Goal: Use online tool/utility: Utilize a website feature to perform a specific function

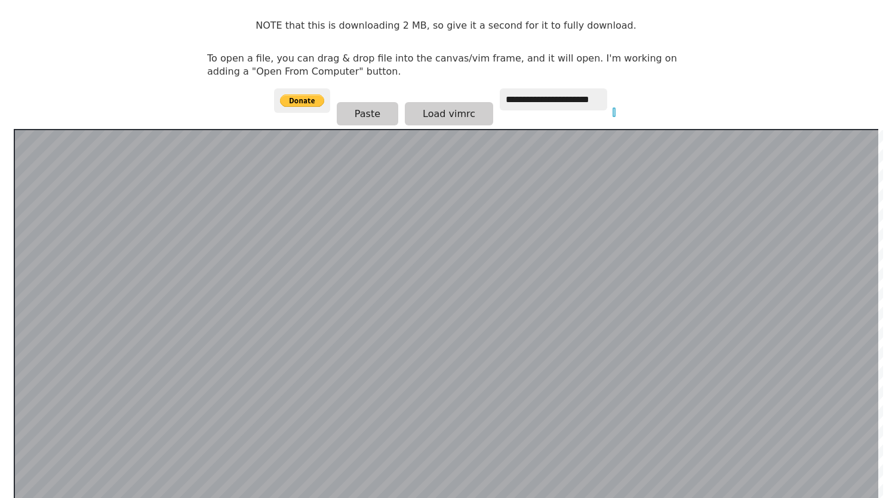
scroll to position [53, 0]
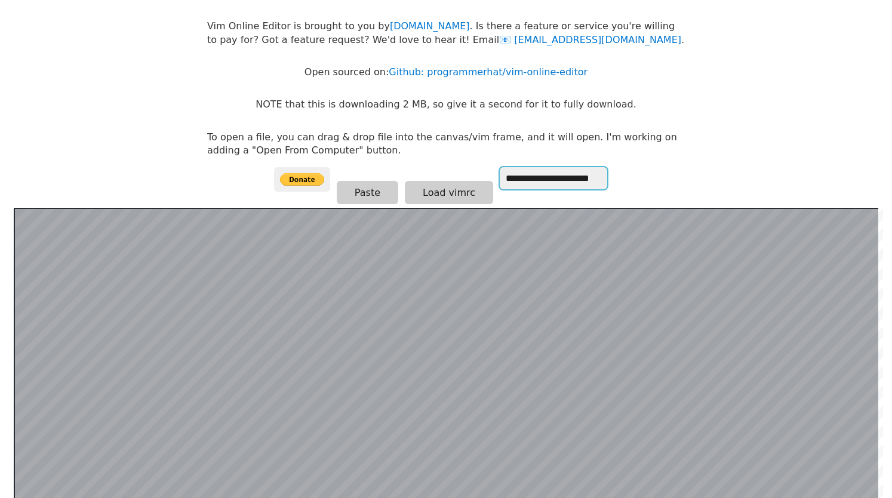
click at [537, 179] on input "**********" at bounding box center [553, 178] width 107 height 22
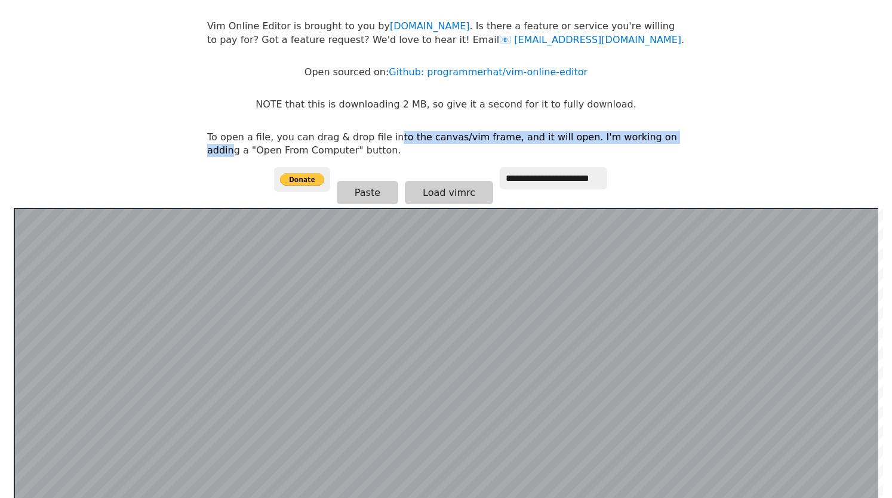
drag, startPoint x: 381, startPoint y: 135, endPoint x: 649, endPoint y: 139, distance: 268.0
click at [648, 139] on p "To open a file, you can drag & drop file into the canvas/vim frame, and it will…" at bounding box center [445, 144] width 477 height 27
click at [649, 139] on p "To open a file, you can drag & drop file into the canvas/vim frame, and it will…" at bounding box center [445, 144] width 477 height 27
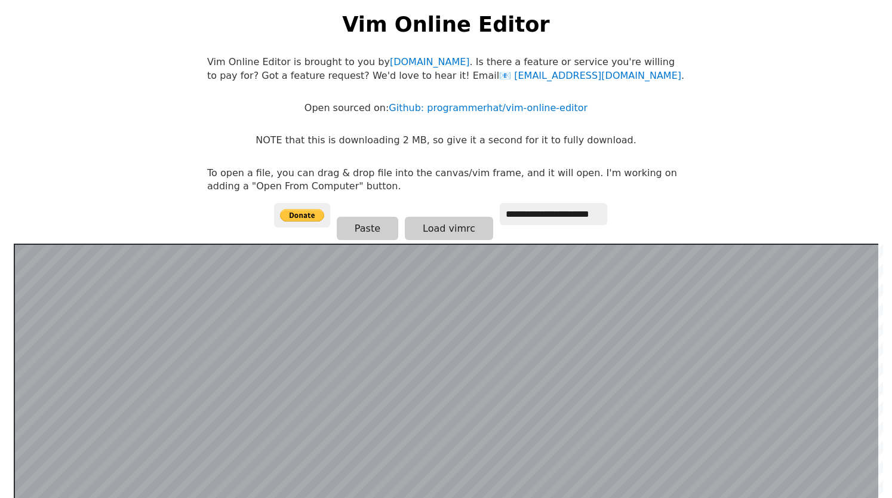
scroll to position [0, 0]
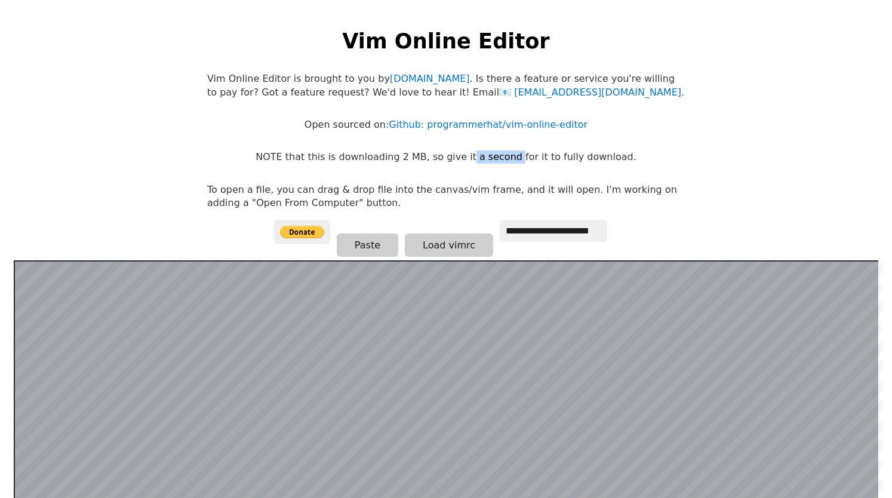
drag, startPoint x: 512, startPoint y: 156, endPoint x: 527, endPoint y: 156, distance: 14.9
click at [525, 156] on p "NOTE that this is downloading 2 MB, so give it a second for it to fully downloa…" at bounding box center [445, 156] width 380 height 13
click at [530, 156] on p "NOTE that this is downloading 2 MB, so give it a second for it to fully downloa…" at bounding box center [445, 156] width 380 height 13
click at [533, 166] on body "**********" at bounding box center [445, 261] width 489 height 498
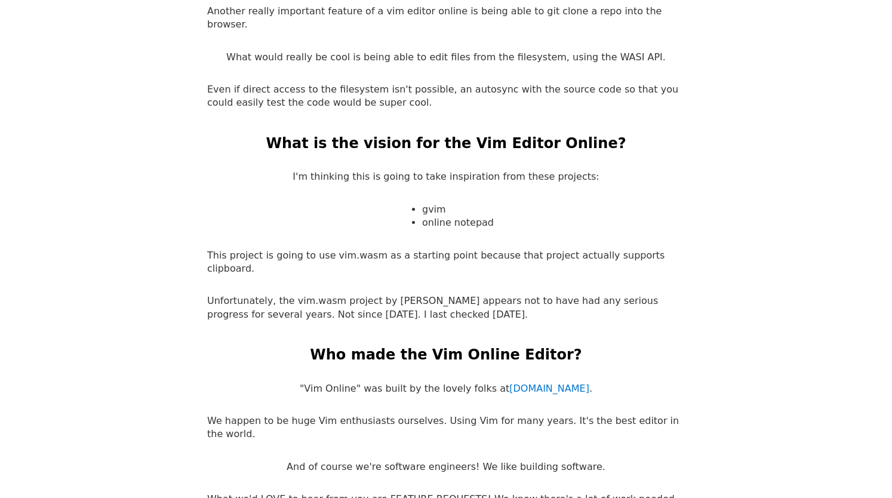
scroll to position [2269, 0]
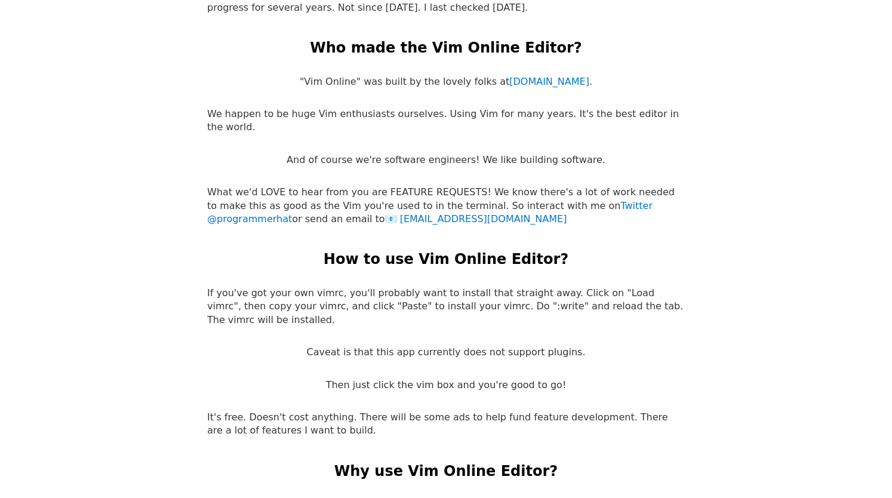
drag, startPoint x: 363, startPoint y: 414, endPoint x: 471, endPoint y: 412, distance: 108.6
drag, startPoint x: 471, startPoint y: 412, endPoint x: 481, endPoint y: 410, distance: 9.8
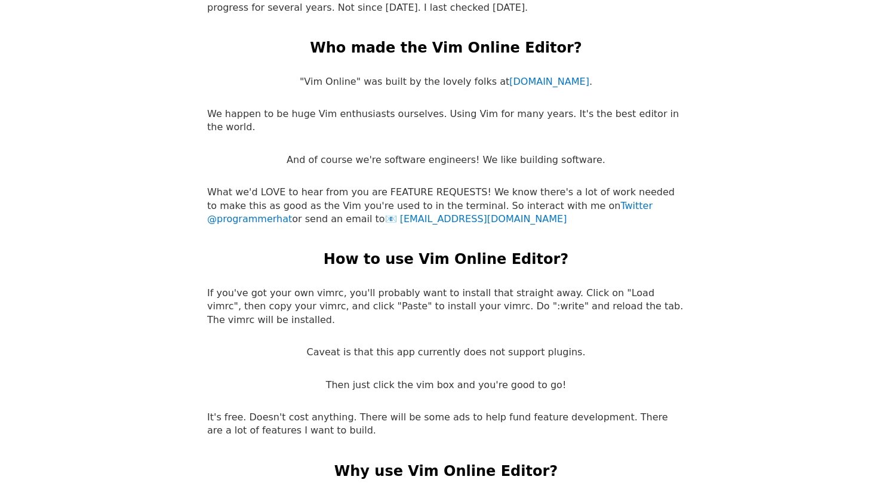
drag, startPoint x: 300, startPoint y: 437, endPoint x: 490, endPoint y: 440, distance: 189.8
drag, startPoint x: 395, startPoint y: 454, endPoint x: 629, endPoint y: 459, distance: 234.0
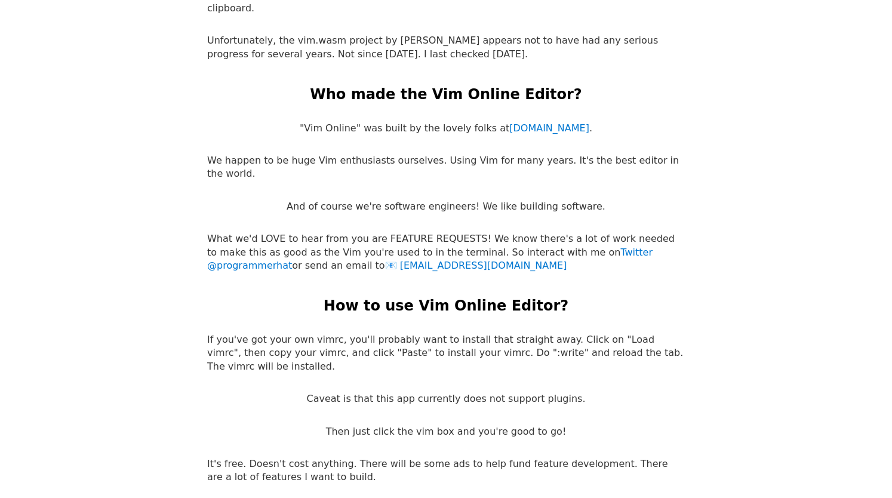
scroll to position [2150, 0]
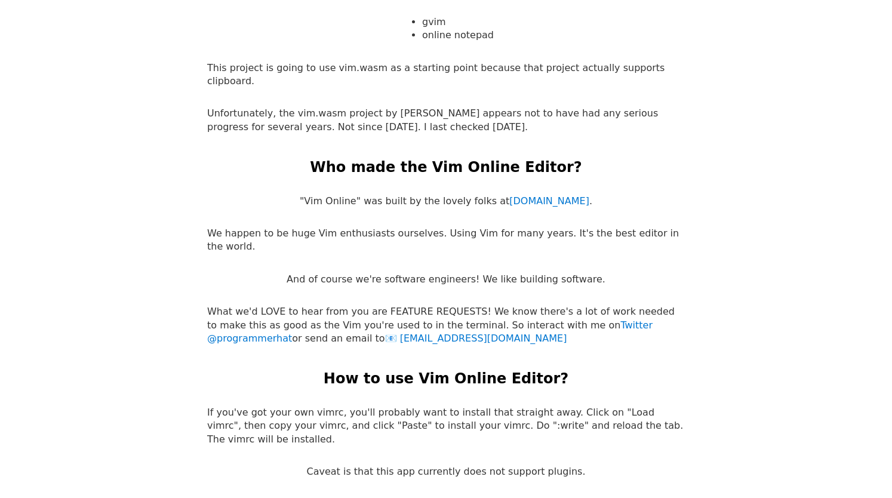
drag, startPoint x: 233, startPoint y: 426, endPoint x: 540, endPoint y: 433, distance: 306.8
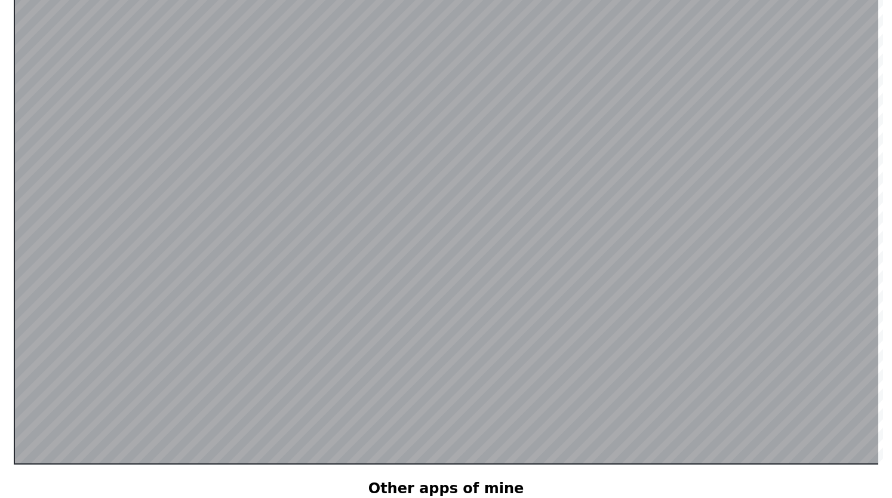
scroll to position [61, 0]
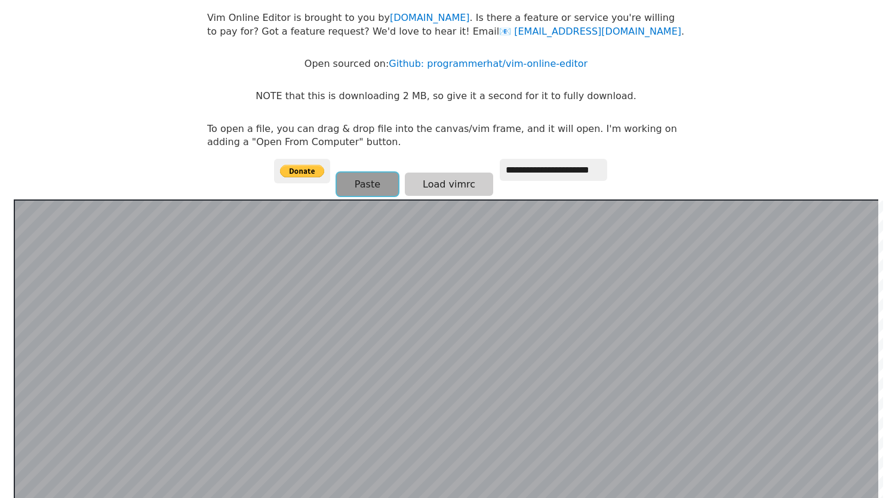
click at [365, 175] on button "Paste" at bounding box center [367, 183] width 61 height 23
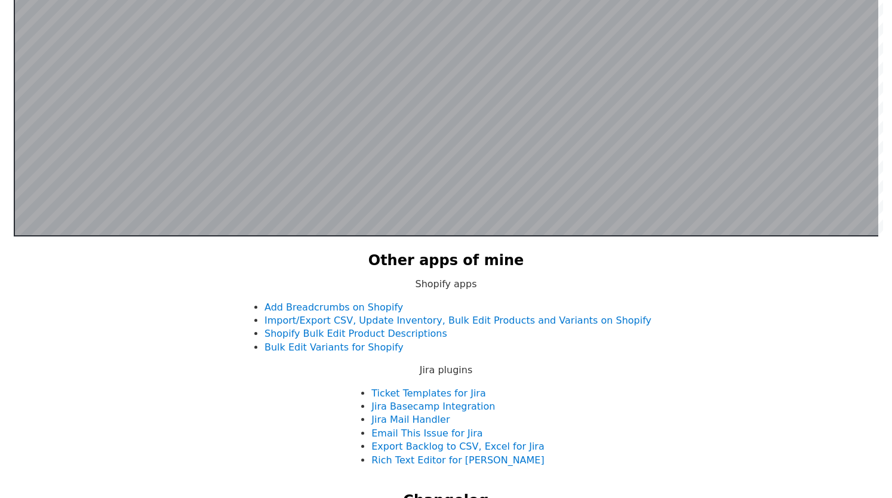
scroll to position [537, 0]
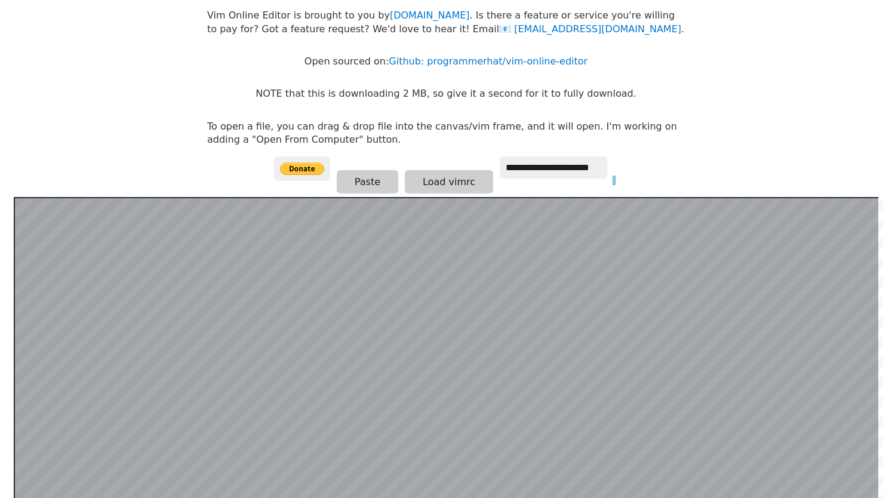
scroll to position [60, 0]
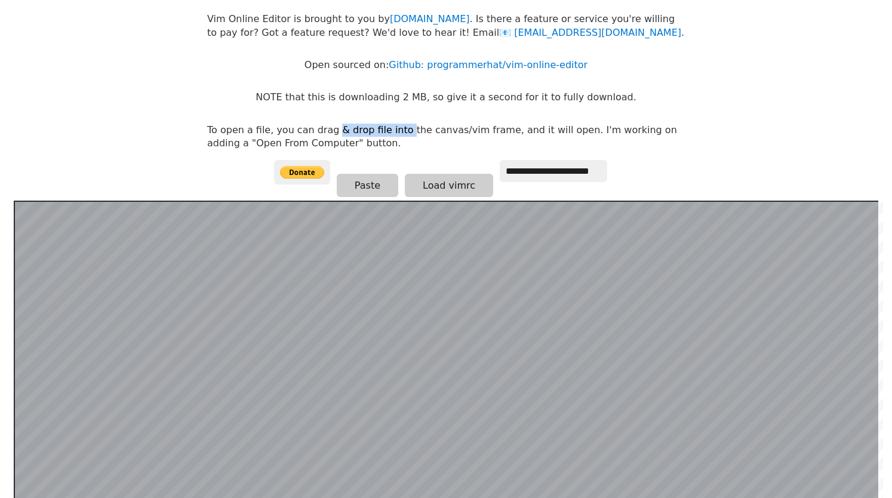
drag, startPoint x: 328, startPoint y: 131, endPoint x: 393, endPoint y: 131, distance: 64.5
click at [393, 131] on p "To open a file, you can drag & drop file into the canvas/vim frame, and it will…" at bounding box center [445, 137] width 477 height 27
drag, startPoint x: 437, startPoint y: 100, endPoint x: 591, endPoint y: 98, distance: 154.0
click at [591, 98] on p "NOTE that this is downloading 2 MB, so give it a second for it to fully downloa…" at bounding box center [445, 97] width 380 height 13
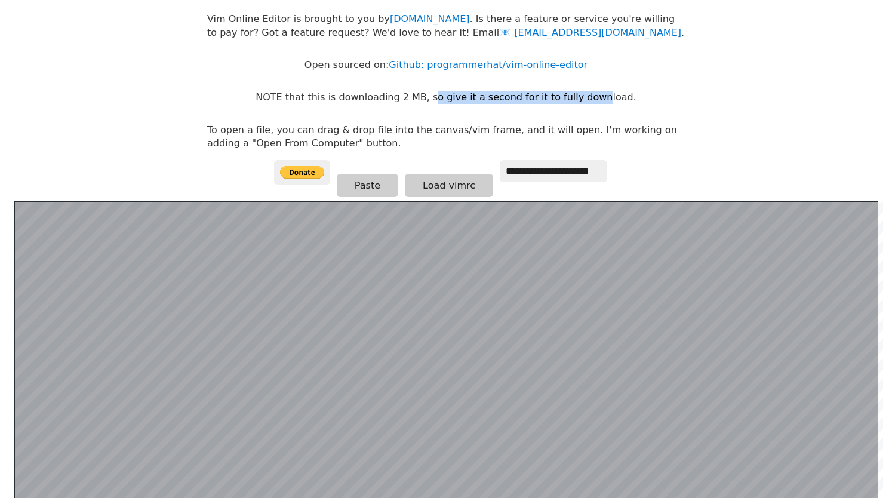
click at [591, 98] on p "NOTE that this is downloading 2 MB, so give it a second for it to fully downloa…" at bounding box center [445, 97] width 380 height 13
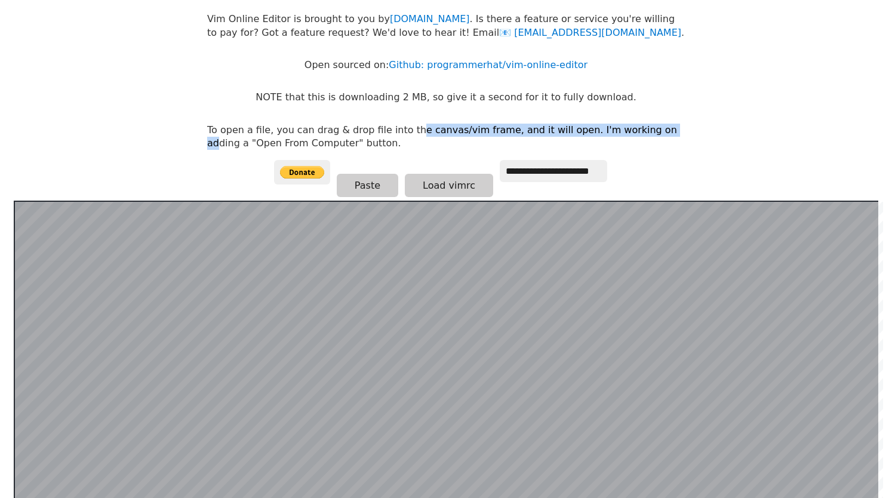
drag, startPoint x: 401, startPoint y: 130, endPoint x: 636, endPoint y: 134, distance: 234.6
click at [636, 134] on p "To open a file, you can drag & drop file into the canvas/vim frame, and it will…" at bounding box center [445, 137] width 477 height 27
